Goal: Task Accomplishment & Management: Manage account settings

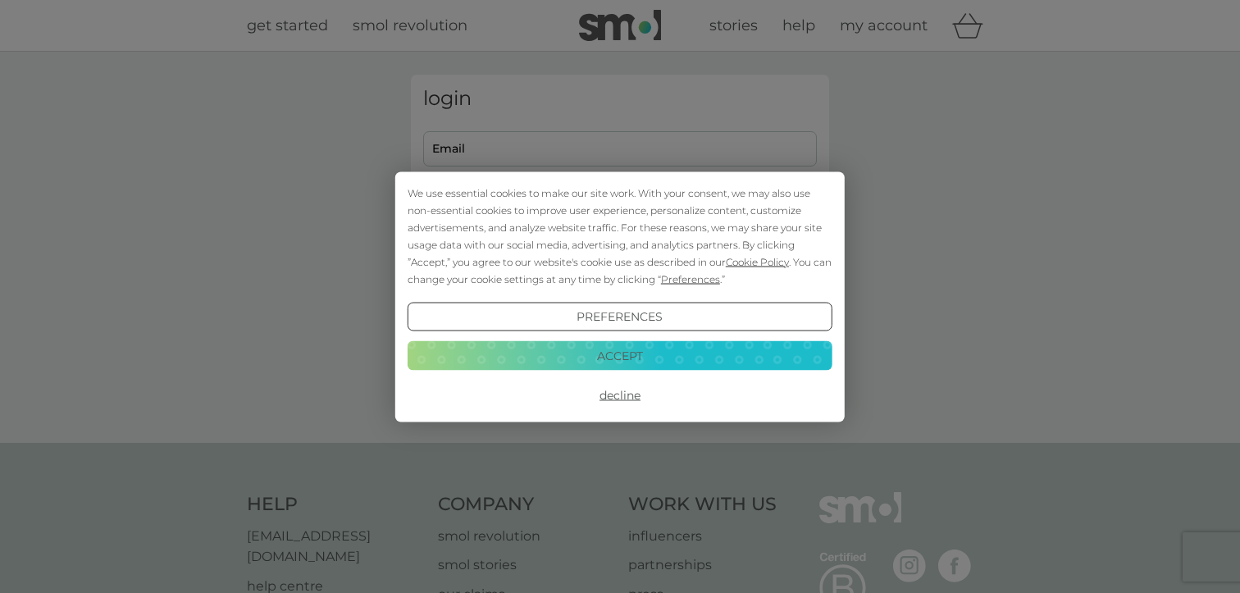
type input "[EMAIL_ADDRESS][DOMAIN_NAME]"
click at [614, 394] on button "Decline" at bounding box center [620, 396] width 425 height 30
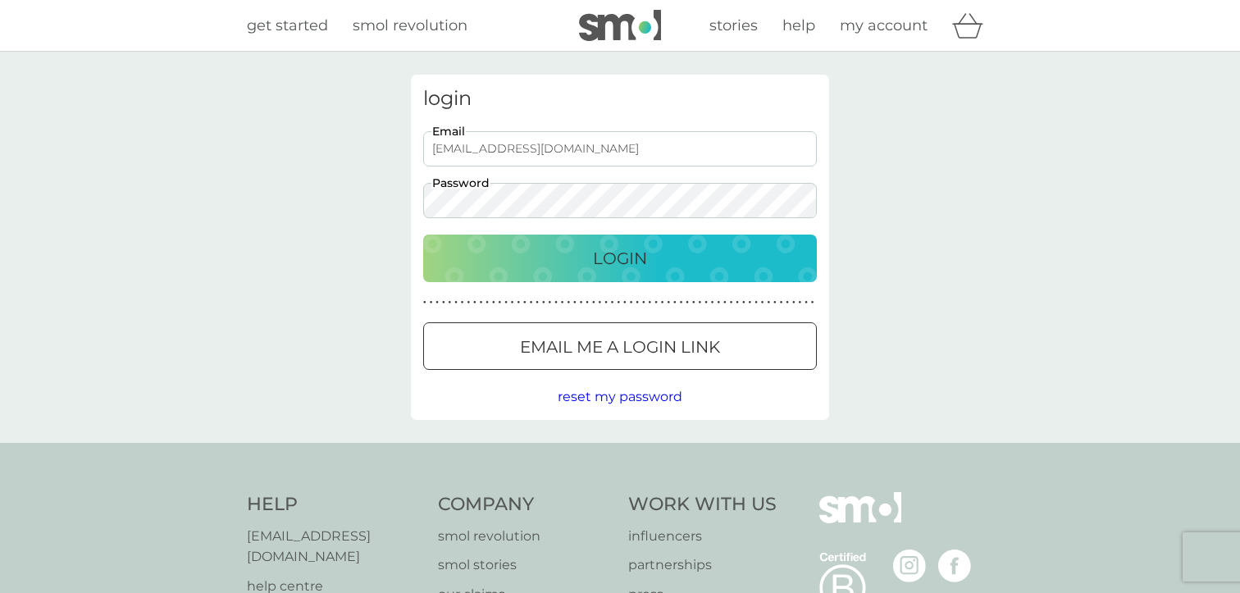
click at [586, 269] on div "Login" at bounding box center [620, 258] width 361 height 26
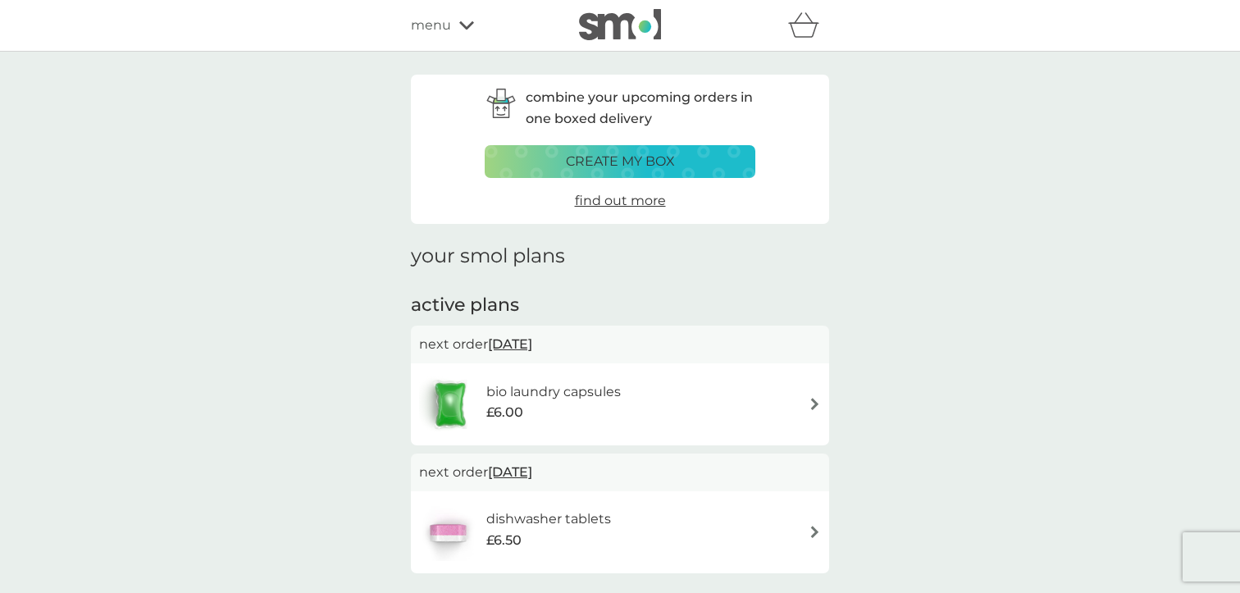
click at [532, 471] on span "[DATE]" at bounding box center [510, 472] width 44 height 32
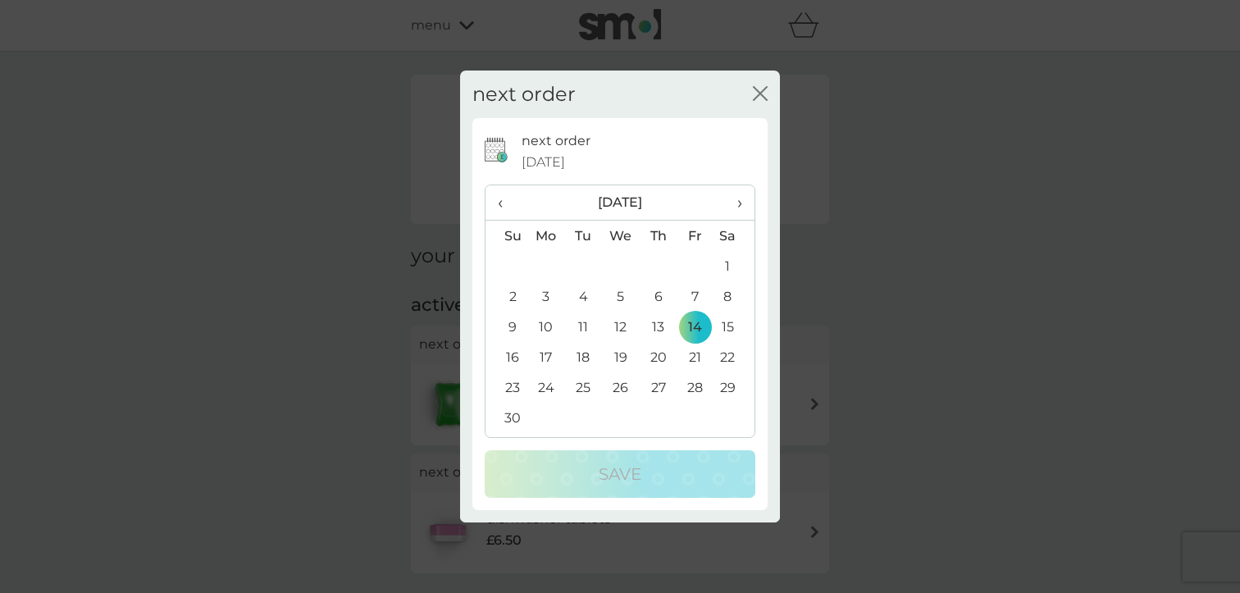
click at [738, 205] on span "›" at bounding box center [734, 202] width 16 height 34
click at [585, 296] on td "6" at bounding box center [583, 296] width 37 height 30
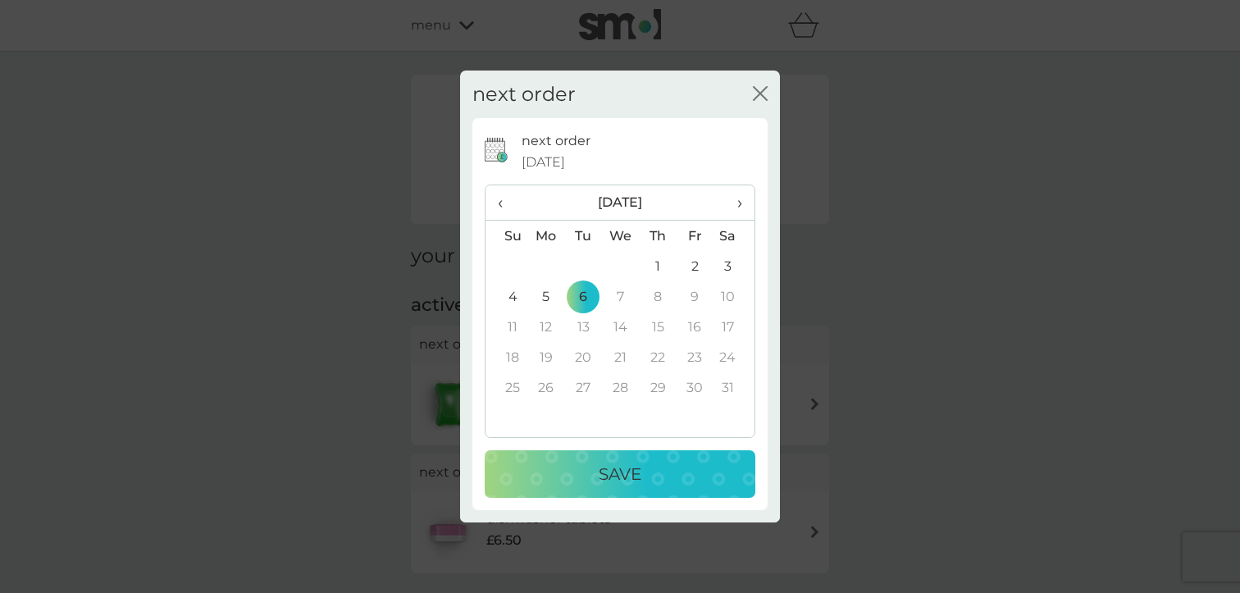
click at [584, 470] on div "Save" at bounding box center [620, 474] width 238 height 26
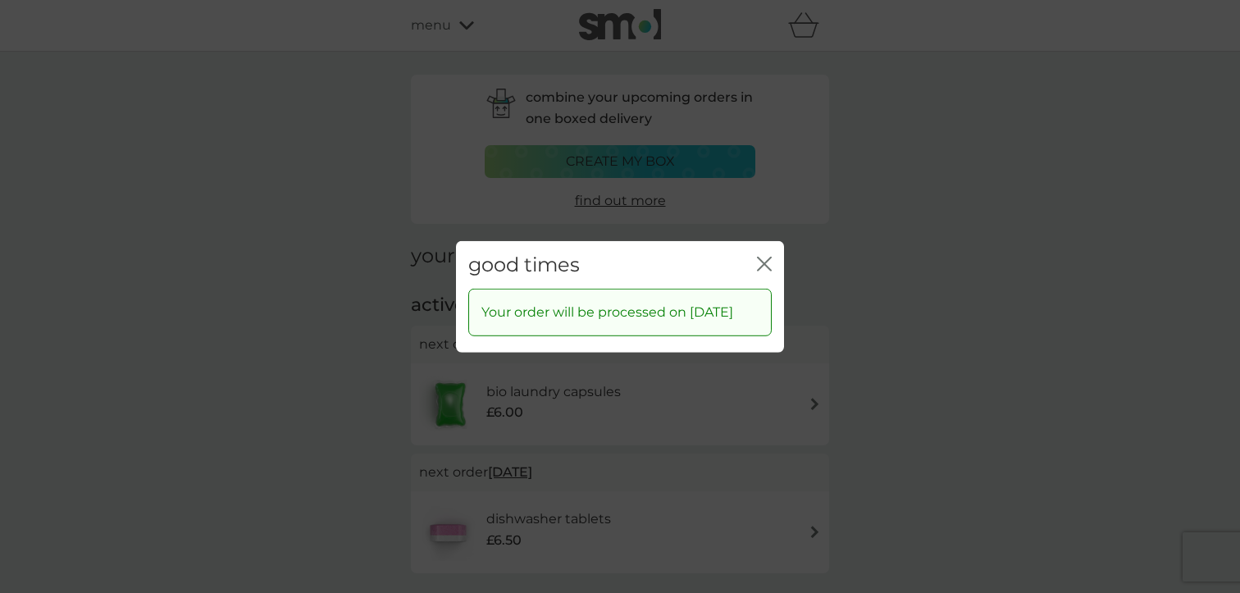
click at [762, 256] on icon "close" at bounding box center [764, 263] width 15 height 15
